Goal: Information Seeking & Learning: Learn about a topic

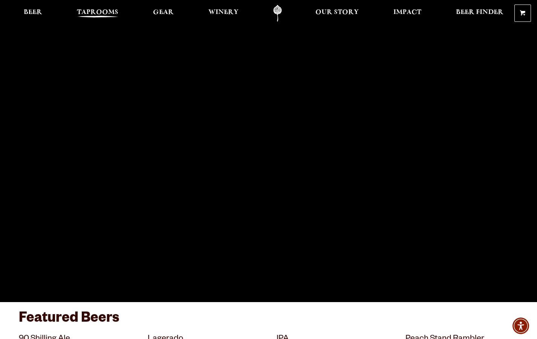
click at [110, 10] on span "Taprooms" at bounding box center [97, 12] width 41 height 6
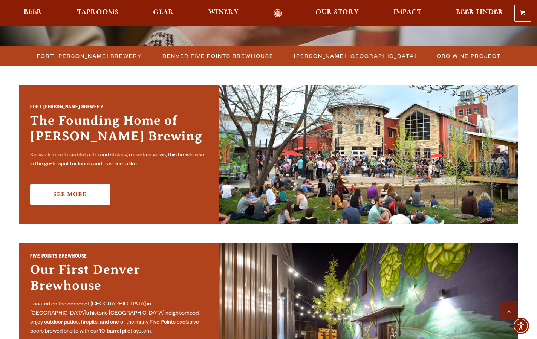
scroll to position [190, 0]
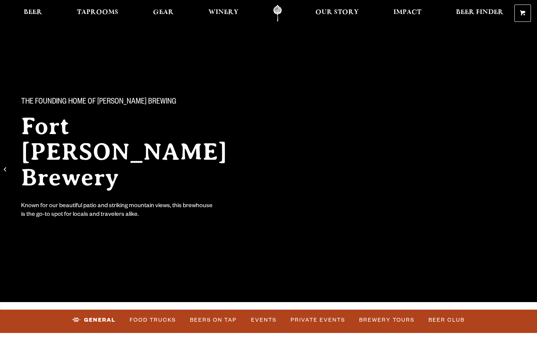
scroll to position [-1, 0]
click at [258, 319] on link "Events" at bounding box center [264, 320] width 32 height 17
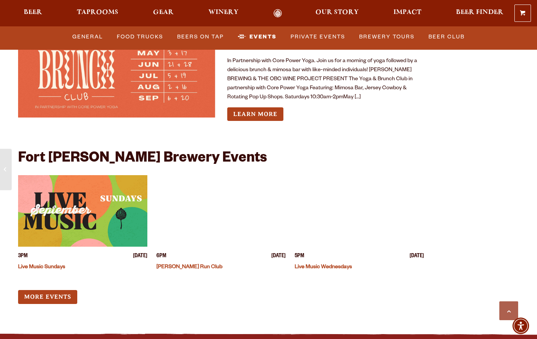
scroll to position [2833, 0]
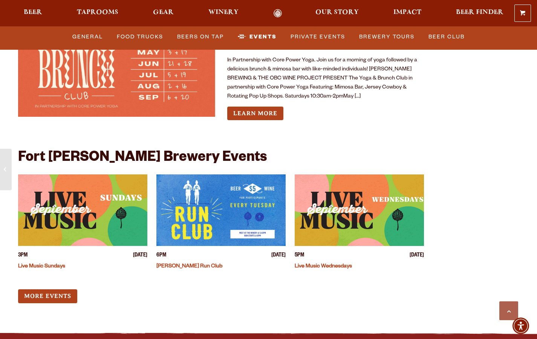
click at [365, 185] on img "View event details" at bounding box center [359, 211] width 129 height 72
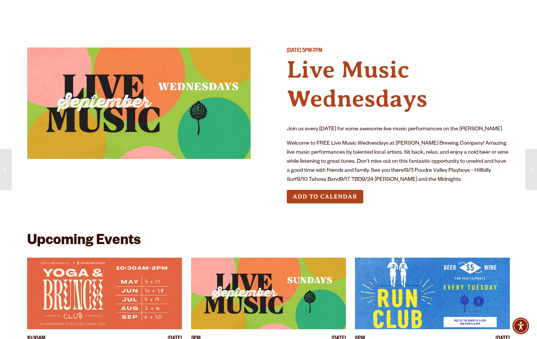
click at [280, 122] on div "Wednesday September 24, 2025 5PM-7PM Live Music Wednesdays Join us every Wednes…" at bounding box center [268, 132] width 483 height 168
